Goal: Navigation & Orientation: Find specific page/section

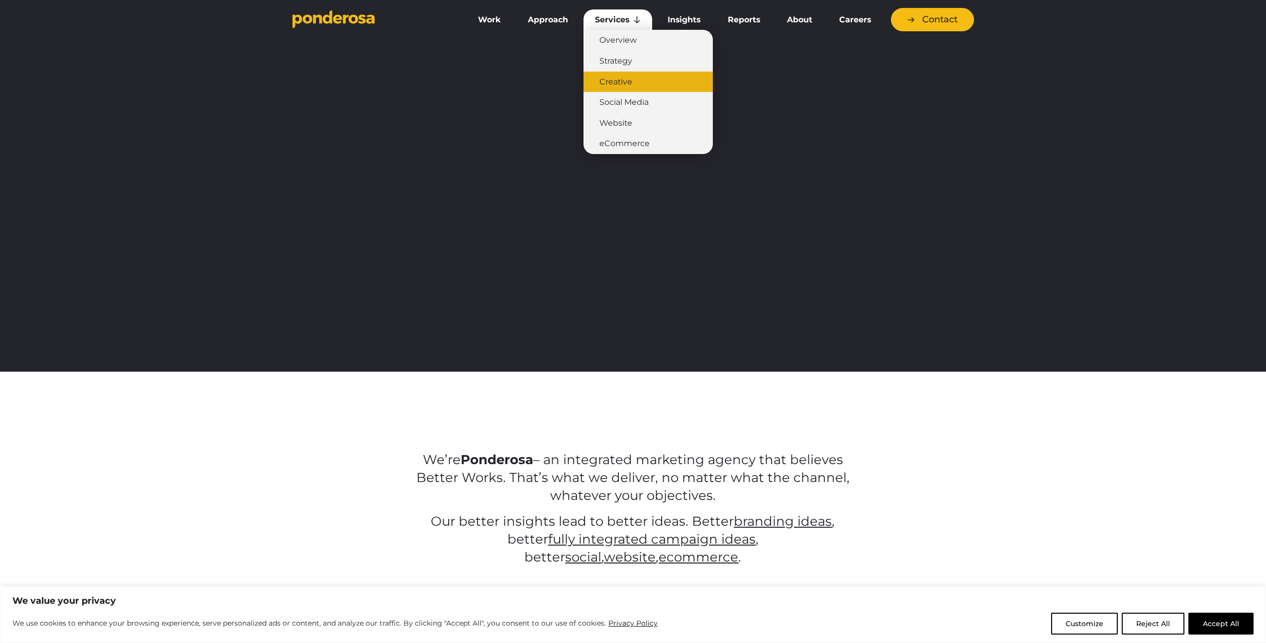
click at [608, 76] on link "Creative" at bounding box center [647, 82] width 129 height 21
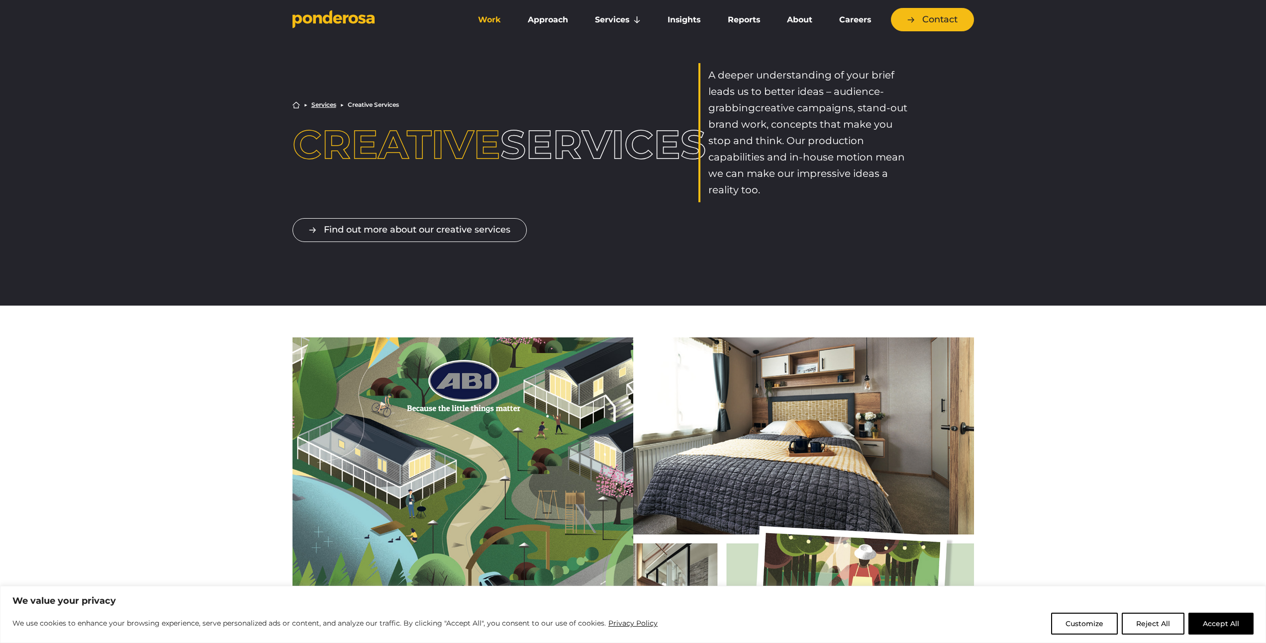
click at [479, 17] on link "Work" at bounding box center [489, 19] width 46 height 21
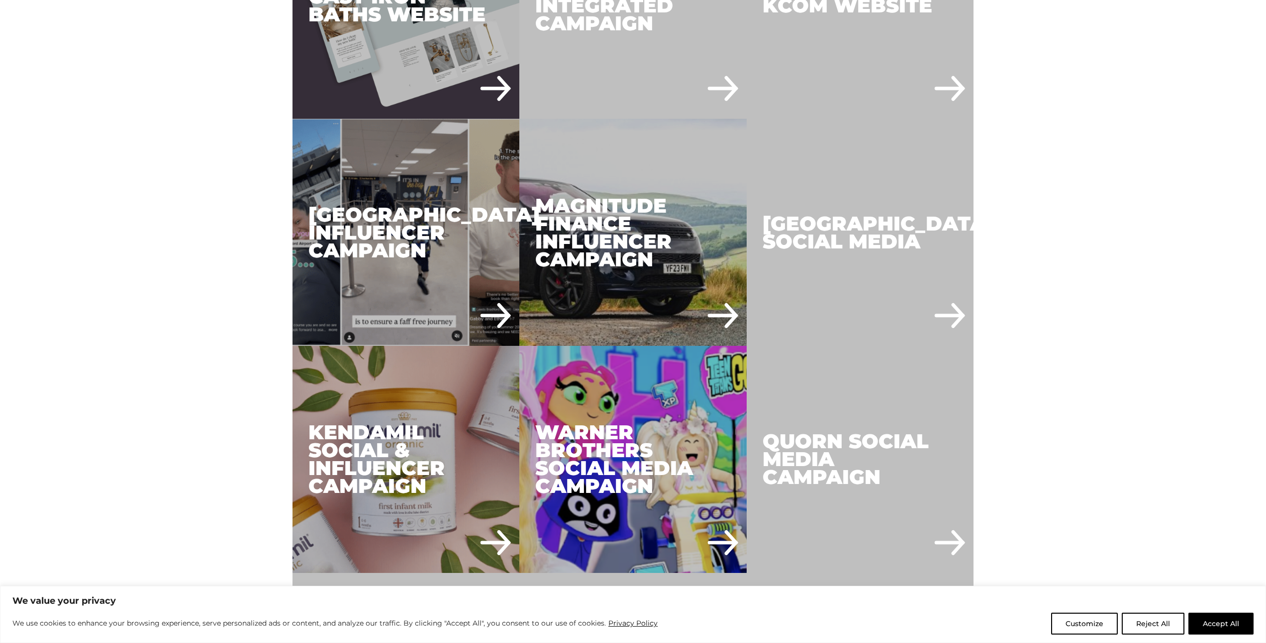
scroll to position [1183, 0]
